Goal: Information Seeking & Learning: Check status

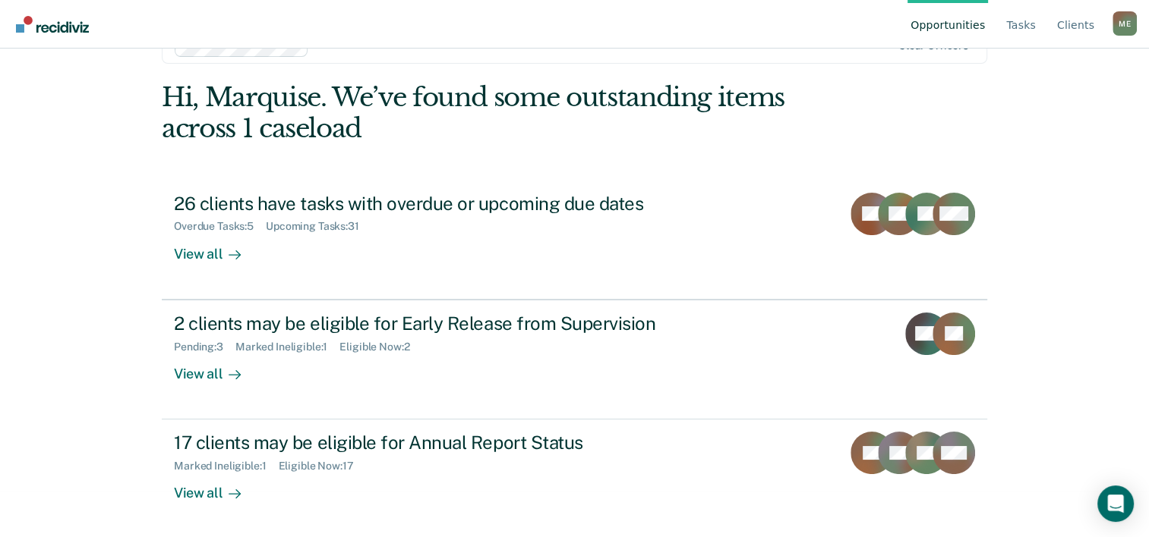
scroll to position [46, 0]
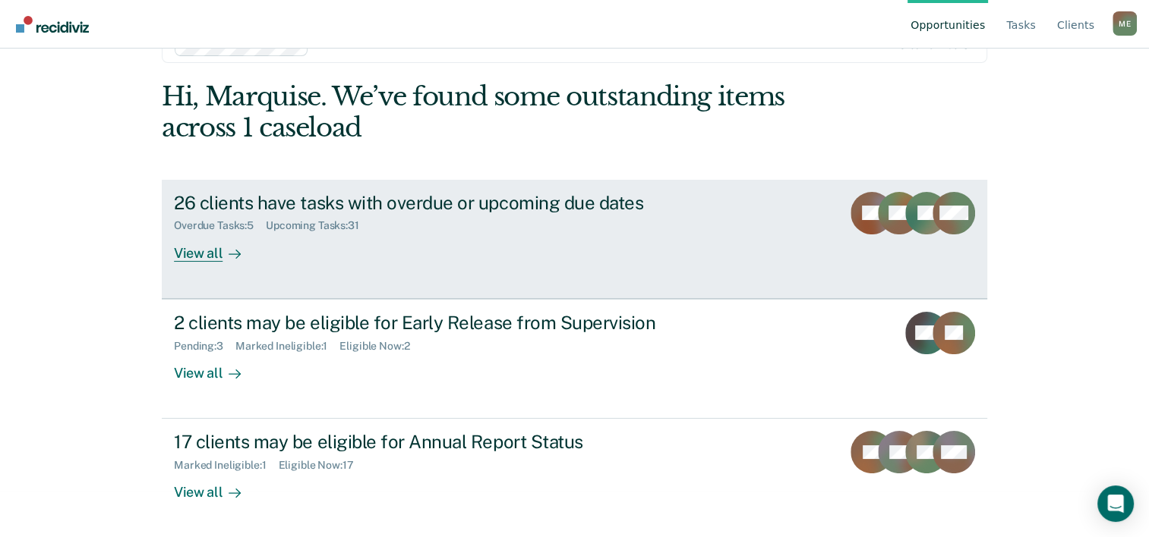
click at [196, 255] on div "View all" at bounding box center [216, 247] width 85 height 30
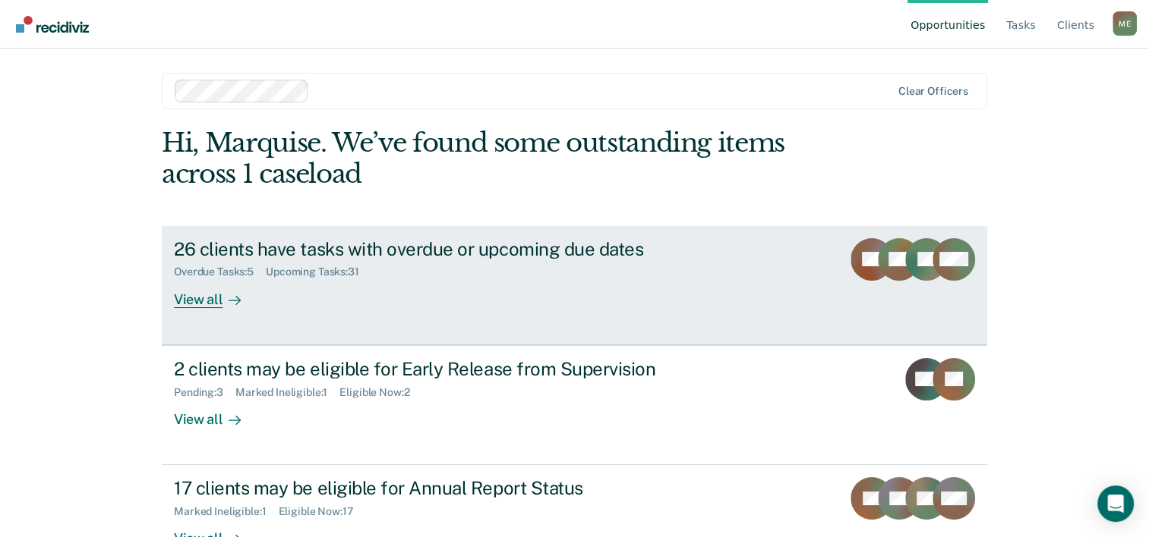
click at [289, 251] on div "26 clients have tasks with overdue or upcoming due dates" at bounding box center [440, 249] width 533 height 22
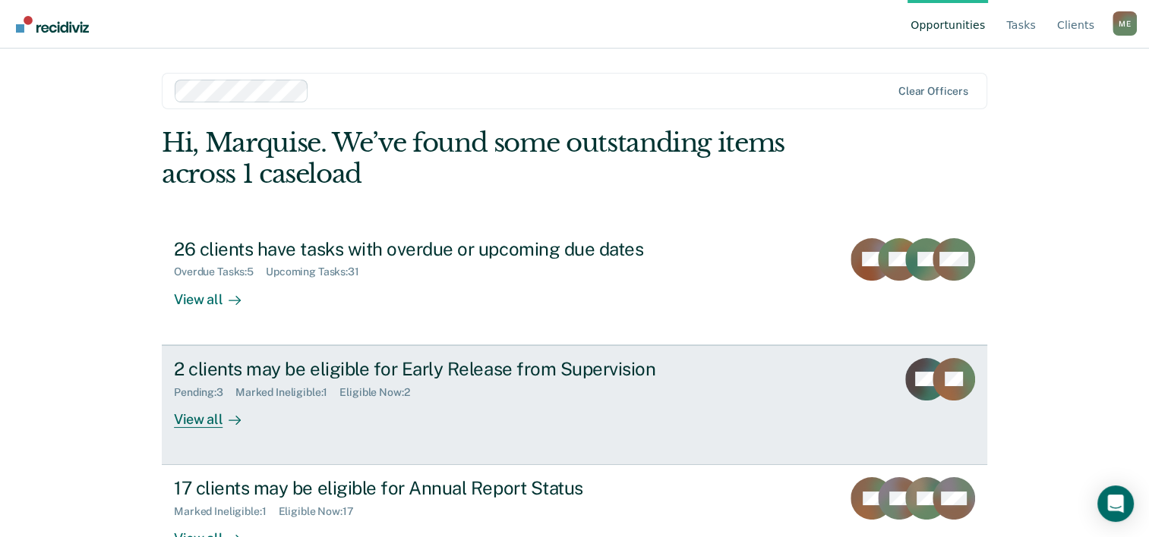
click at [305, 379] on div "2 clients may be eligible for Early Release from Supervision" at bounding box center [440, 369] width 533 height 22
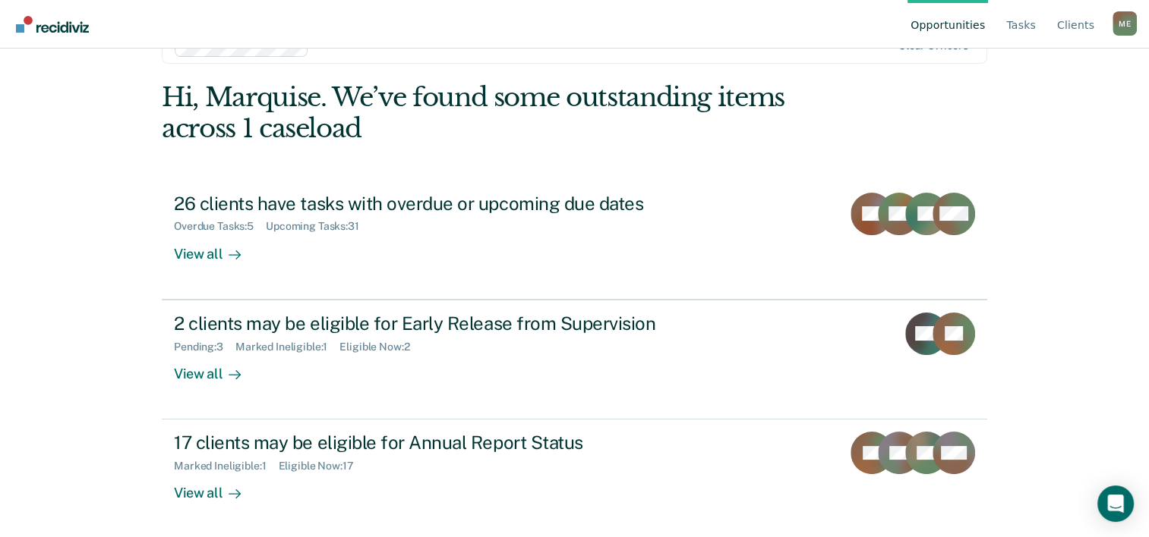
scroll to position [46, 0]
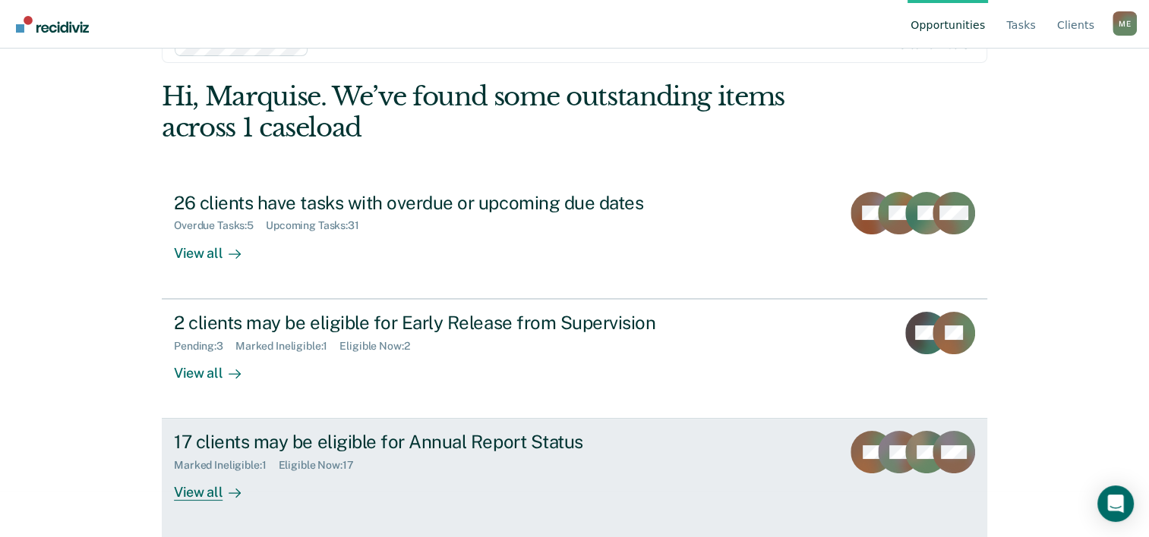
click at [328, 440] on div "17 clients may be eligible for Annual Report Status" at bounding box center [440, 442] width 533 height 22
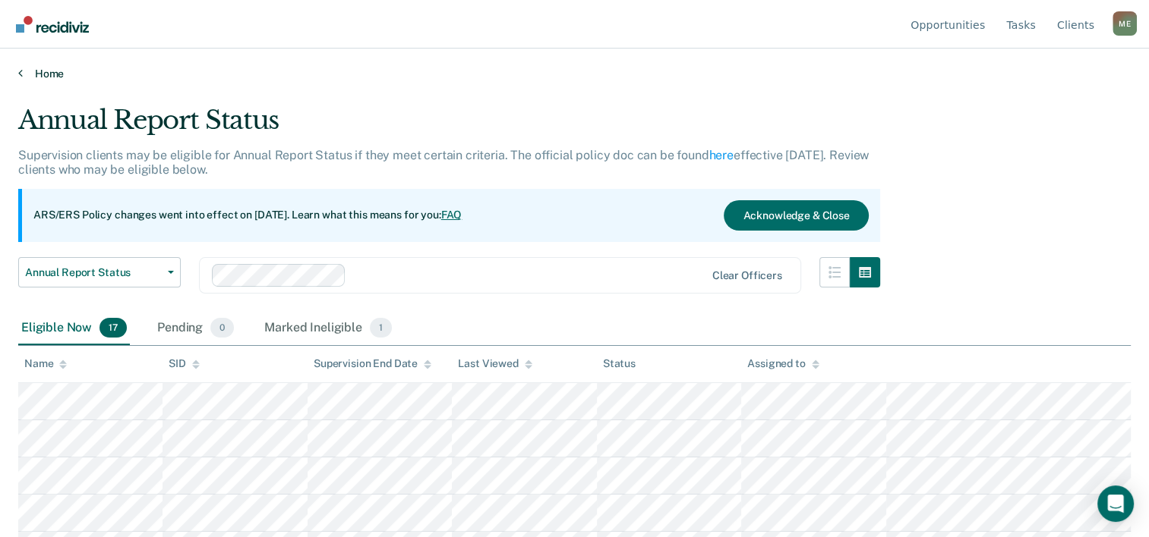
click at [46, 70] on link "Home" at bounding box center [574, 74] width 1112 height 14
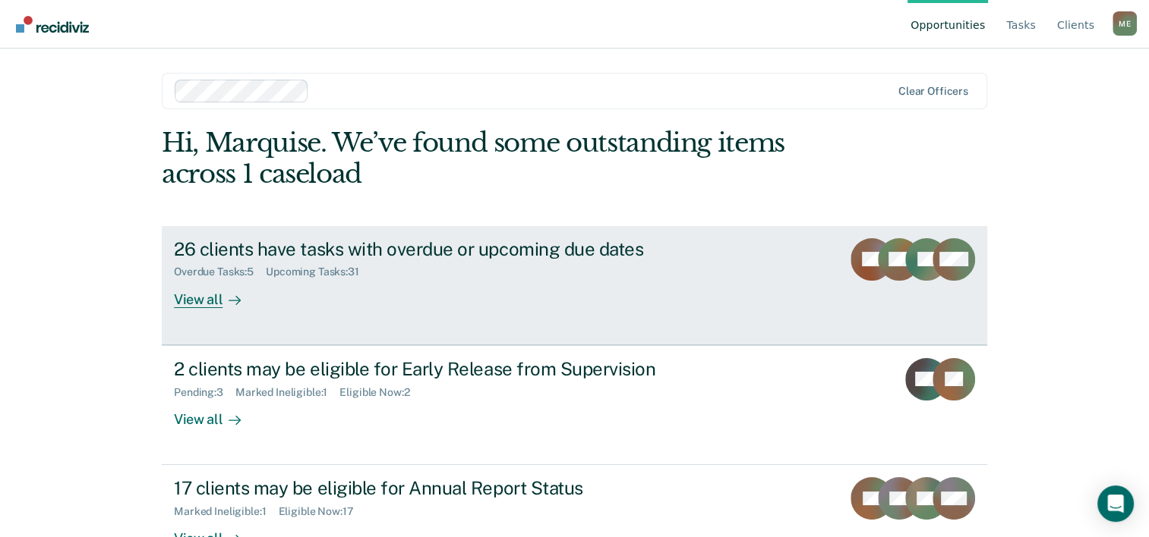
click at [281, 260] on div "Overdue Tasks : 5 Upcoming Tasks : 31" at bounding box center [440, 269] width 533 height 19
